Goal: Find specific page/section: Find specific page/section

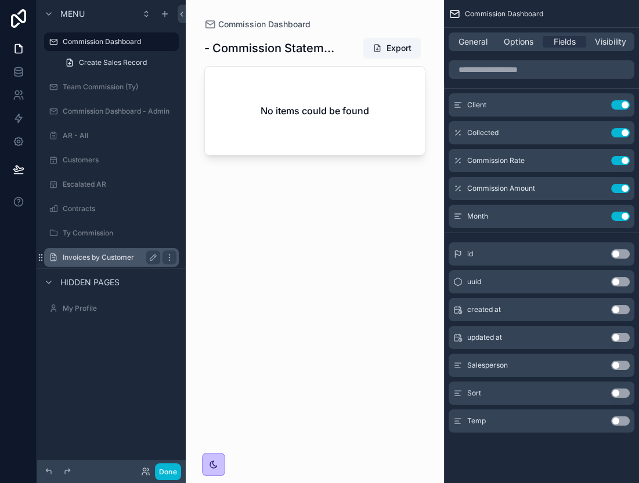
click at [121, 254] on label "Invoices by Customer" at bounding box center [109, 257] width 93 height 9
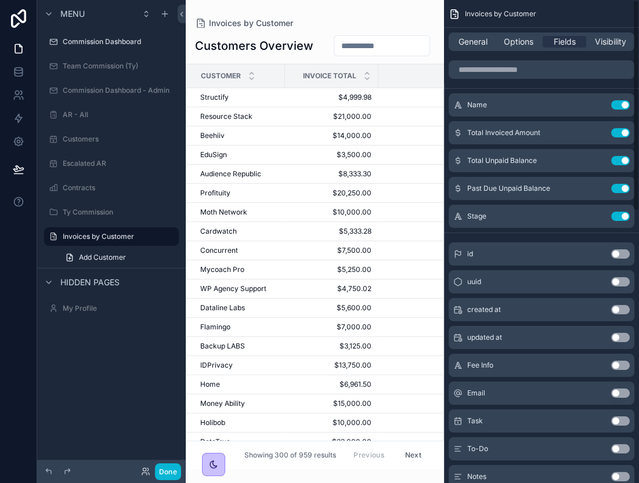
click at [479, 48] on div "General Options Fields Visibility" at bounding box center [542, 41] width 186 height 19
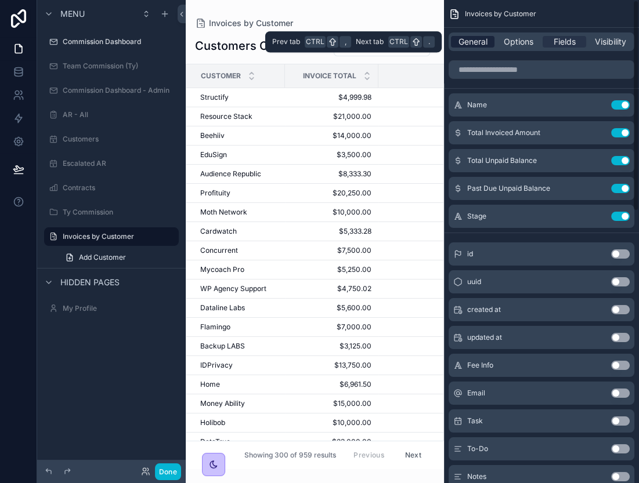
click at [471, 41] on span "General" at bounding box center [472, 42] width 29 height 12
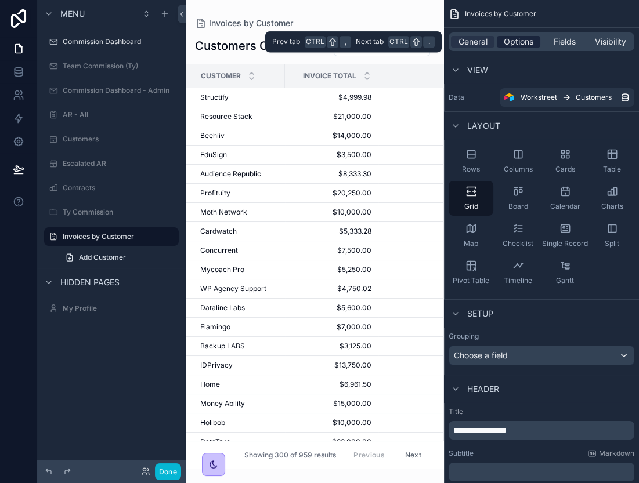
click at [527, 41] on span "Options" at bounding box center [519, 42] width 30 height 12
